Goal: Task Accomplishment & Management: Complete application form

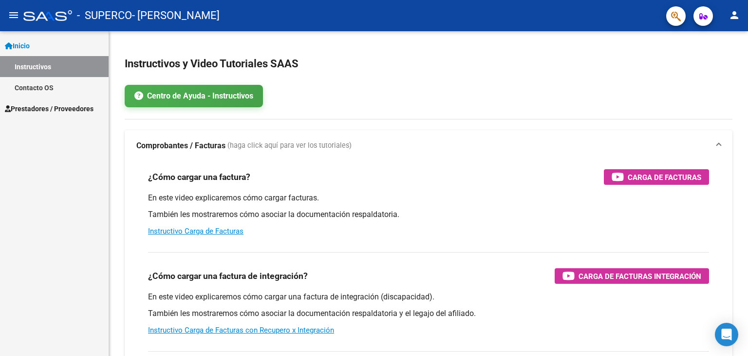
click at [51, 111] on span "Prestadores / Proveedores" at bounding box center [49, 108] width 89 height 11
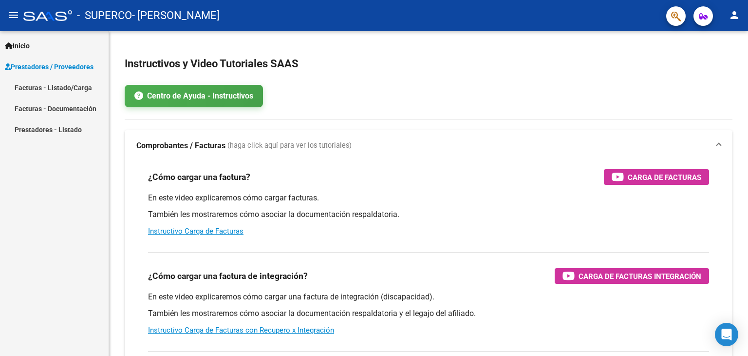
click at [38, 87] on link "Facturas - Listado/Carga" at bounding box center [54, 87] width 109 height 21
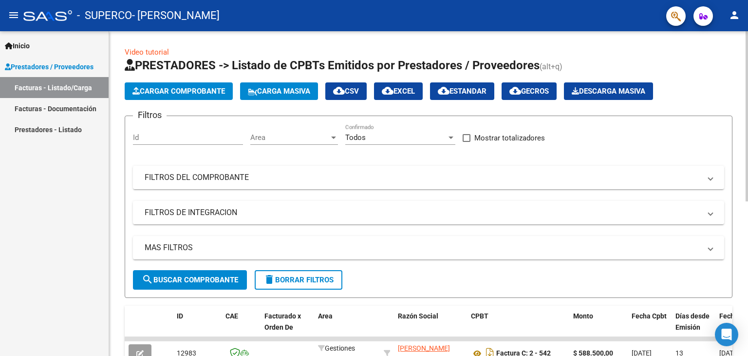
click at [175, 94] on span "Cargar Comprobante" at bounding box center [179, 91] width 93 height 9
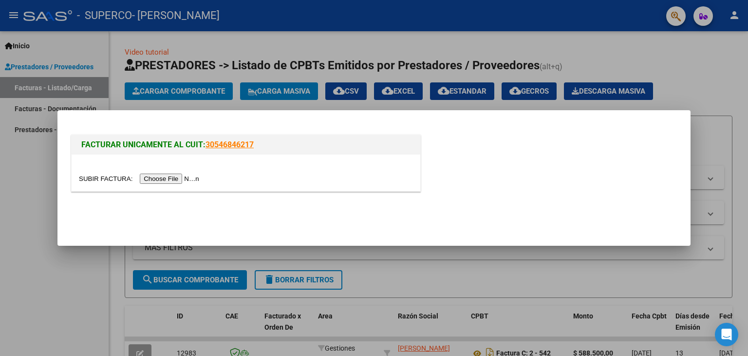
click at [168, 176] on input "file" at bounding box center [140, 178] width 123 height 10
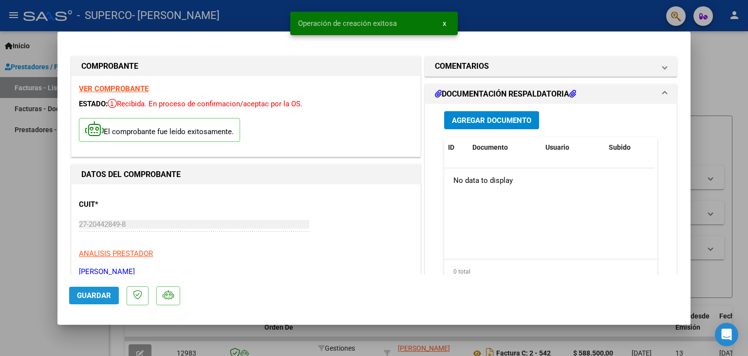
click at [87, 295] on span "Guardar" at bounding box center [94, 295] width 34 height 9
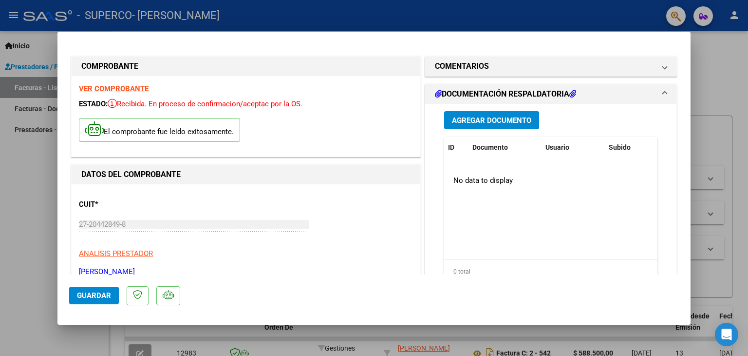
click at [24, 182] on div at bounding box center [374, 178] width 748 height 356
type input "$ 0,00"
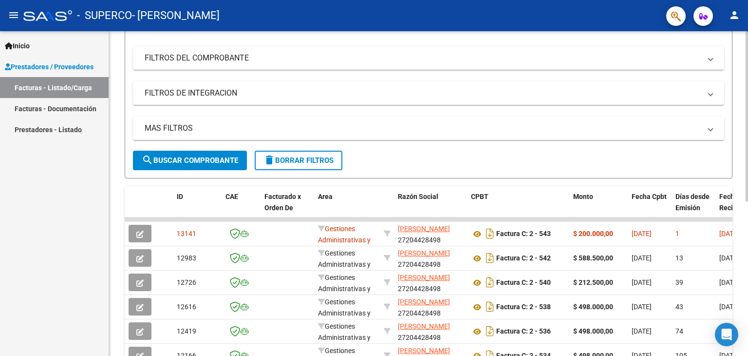
scroll to position [128, 0]
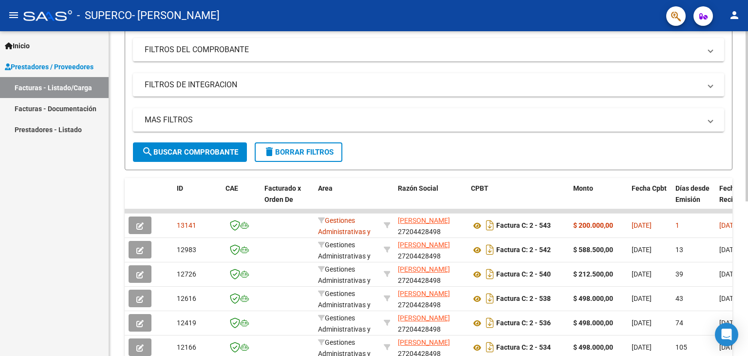
click at [748, 195] on div at bounding box center [747, 184] width 2 height 170
click at [735, 17] on mat-icon "person" at bounding box center [735, 15] width 12 height 12
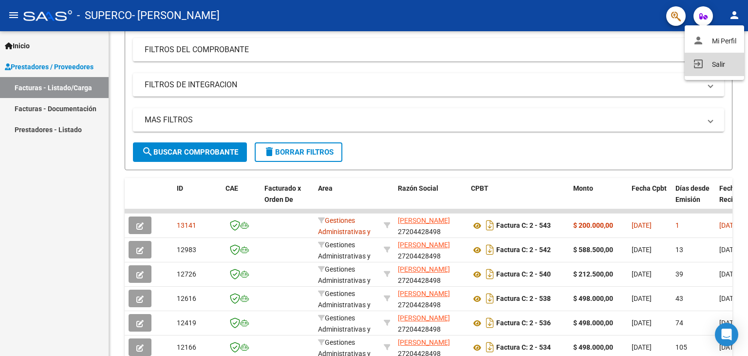
click at [715, 63] on button "exit_to_app Salir" at bounding box center [714, 64] width 59 height 23
